Goal: Find specific page/section: Find specific page/section

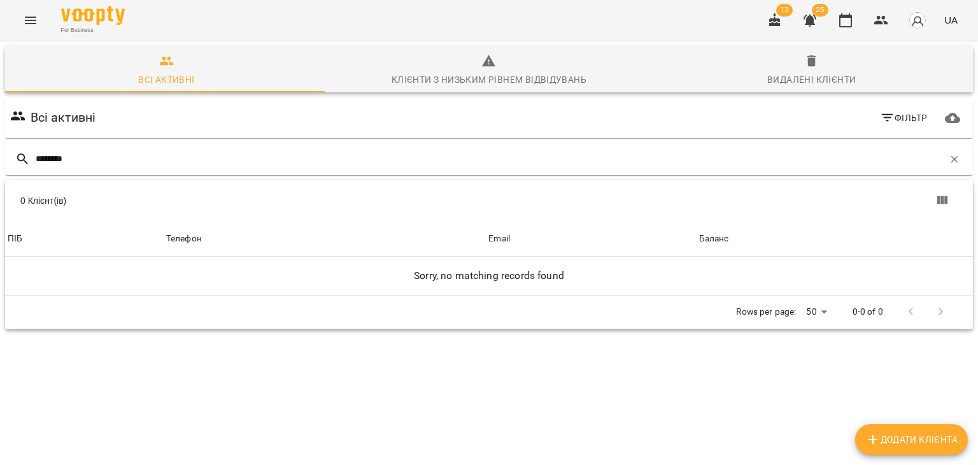
drag, startPoint x: 114, startPoint y: 156, endPoint x: 1, endPoint y: 155, distance: 112.8
click at [1, 155] on div "Всі активні Клієнти з низьким рівнем відвідувань Видалені клієнти Всі активні Ф…" at bounding box center [488, 232] width 983 height 387
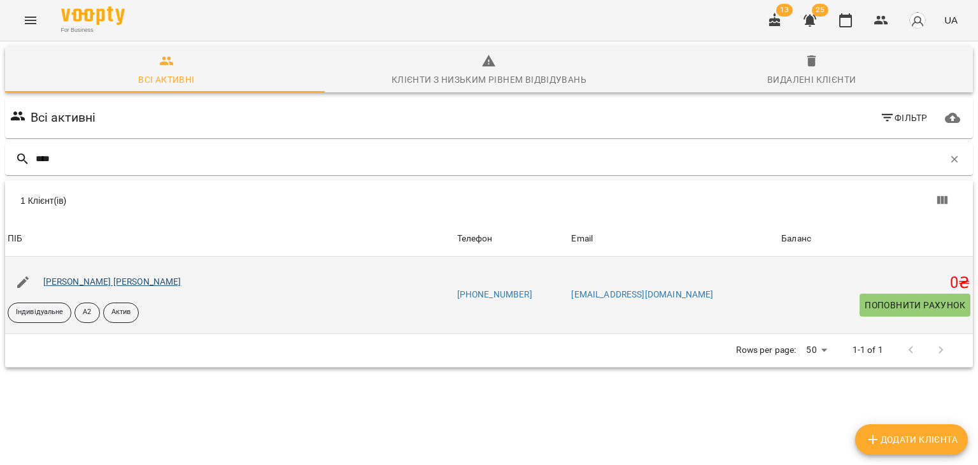
type input "****"
click at [122, 282] on link "[PERSON_NAME] [PERSON_NAME]" at bounding box center [112, 281] width 138 height 10
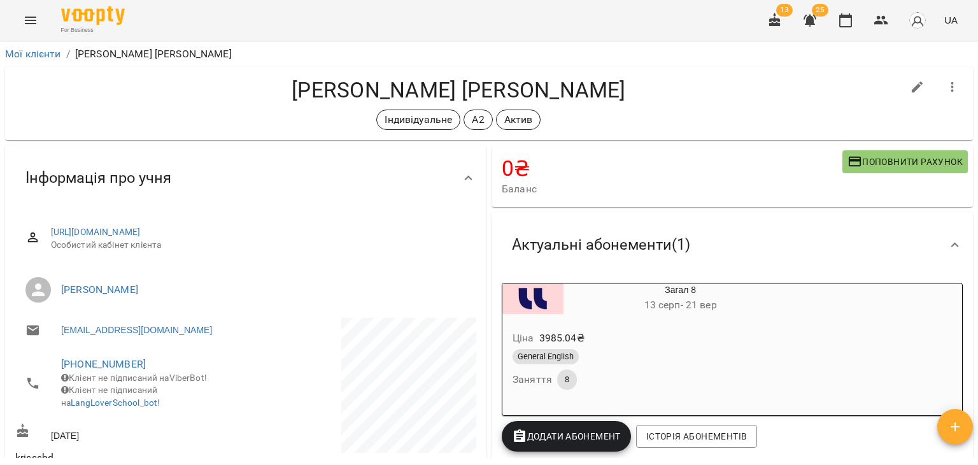
click at [717, 318] on div "Ціна 3985.04 ₴ General English Заняття 8" at bounding box center [650, 363] width 300 height 92
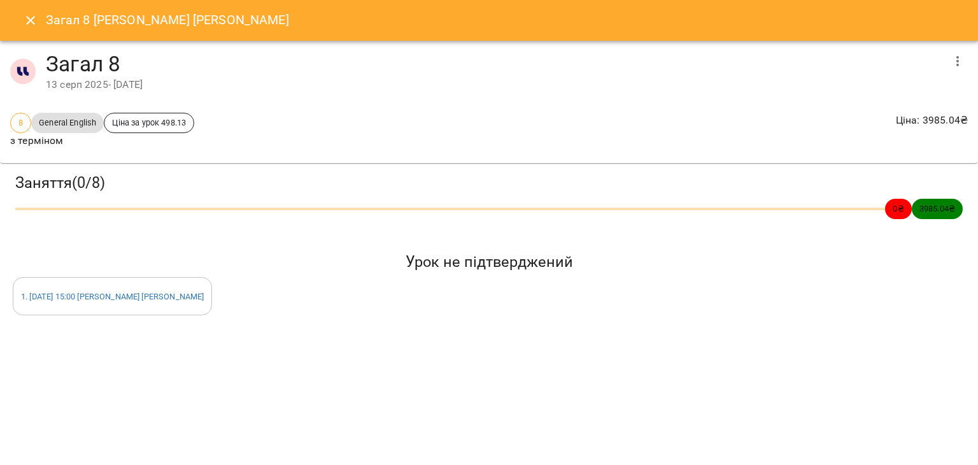
drag, startPoint x: 859, startPoint y: 352, endPoint x: 587, endPoint y: 249, distance: 290.3
click at [859, 352] on div "Загал 8 [PERSON_NAME] [PERSON_NAME] 8 [DATE] - [DATE] 8 General English Ціна за…" at bounding box center [489, 232] width 978 height 465
click at [22, 15] on button "Close" at bounding box center [30, 20] width 31 height 31
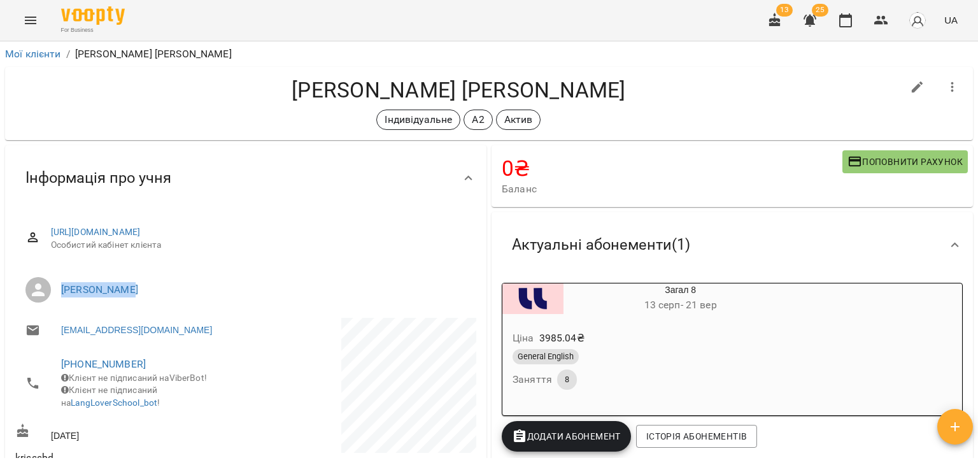
drag, startPoint x: 153, startPoint y: 299, endPoint x: 189, endPoint y: 348, distance: 61.0
click at [65, 292] on li "[PERSON_NAME]" at bounding box center [245, 290] width 461 height 36
click at [168, 126] on div "Індивідуальне А2 Актив" at bounding box center [458, 120] width 887 height 20
